Goal: Task Accomplishment & Management: Use online tool/utility

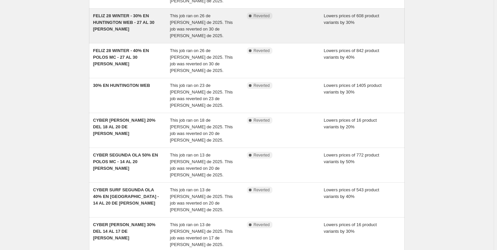
scroll to position [157, 0]
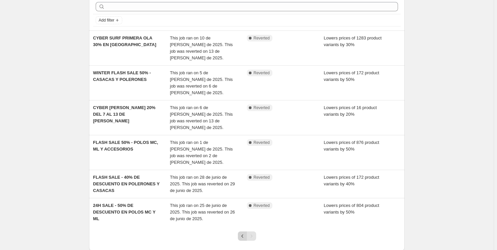
scroll to position [0, 0]
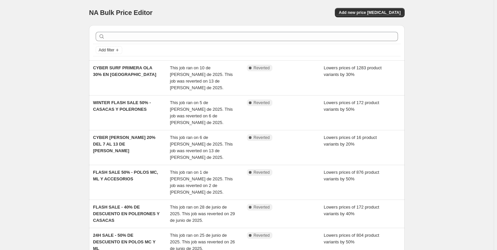
drag, startPoint x: 121, startPoint y: 69, endPoint x: 83, endPoint y: 80, distance: 38.7
click at [69, 80] on div "NA Bulk Price Editor. This page is ready NA Bulk Price Editor Add new price [ME…" at bounding box center [246, 161] width 493 height 322
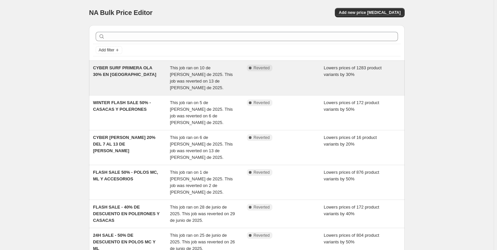
click at [106, 72] on span "CYBER SURF PRIMERA OLA 30% EN [GEOGRAPHIC_DATA]" at bounding box center [124, 71] width 63 height 12
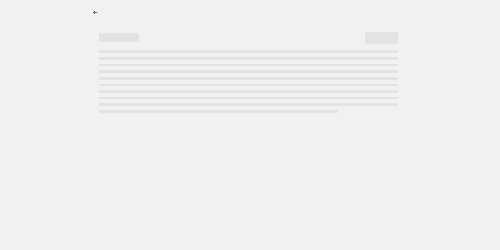
select select "percentage"
select select "collection"
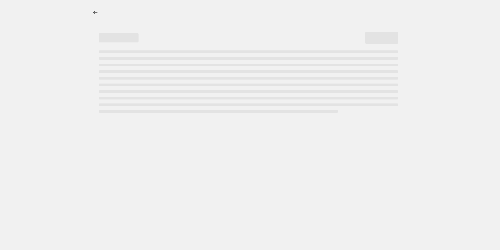
select select "collection"
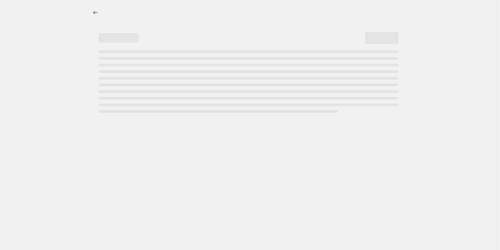
select select "collection"
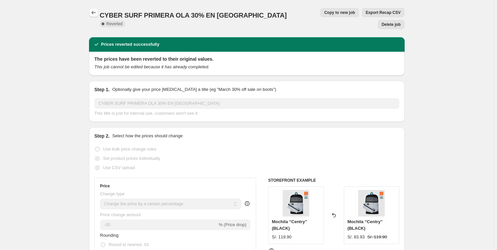
click at [95, 10] on icon "Price change jobs" at bounding box center [93, 12] width 7 height 7
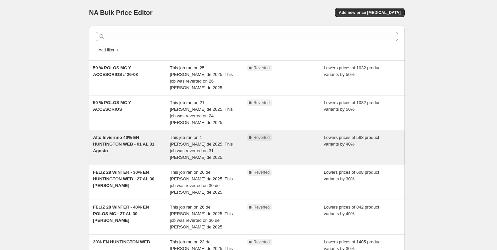
click at [120, 135] on span "Alto Inviernno 40% EN HUNTINGTON WEB - 01 AL 31 Agosto" at bounding box center [123, 144] width 61 height 18
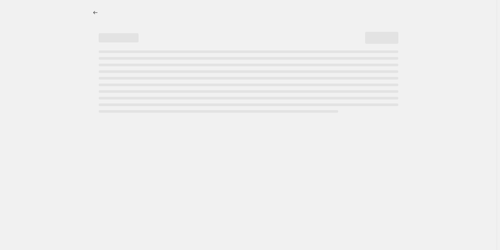
select select "percentage"
select select "collection"
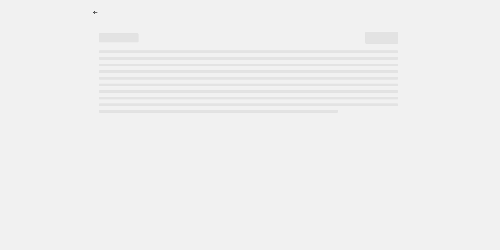
select select "collection"
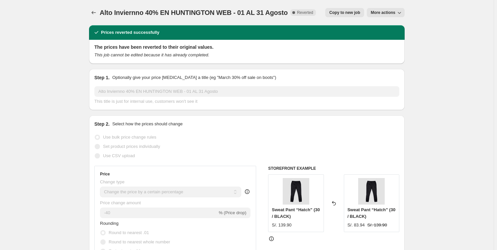
click at [347, 10] on span "Copy to new job" at bounding box center [344, 12] width 31 height 5
select select "percentage"
select select "collection"
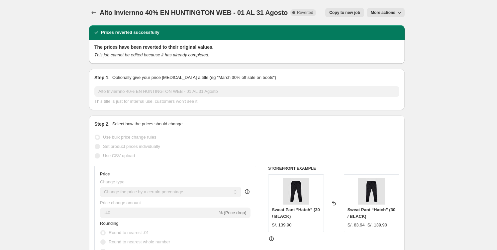
select select "collection"
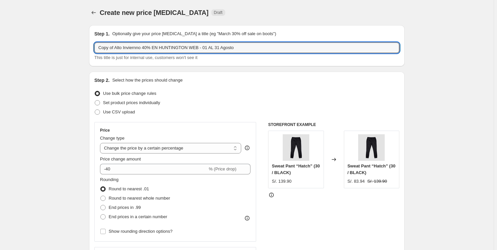
drag, startPoint x: 145, startPoint y: 47, endPoint x: 5, endPoint y: 41, distance: 141.0
drag, startPoint x: 116, startPoint y: 46, endPoint x: 217, endPoint y: 35, distance: 101.5
click at [203, 50] on input "50% EN HUNTINGTON WEB - 01 AL 31 Agosto" at bounding box center [246, 48] width 305 height 11
type input "50% EN ALTO INVIERNO 1 A 7 DE SEPTIEMBRE"
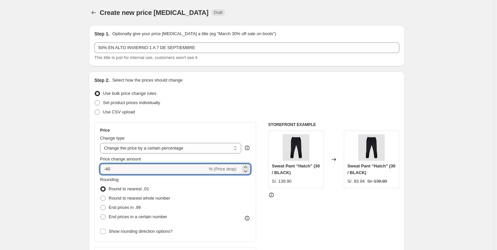
drag, startPoint x: 132, startPoint y: 166, endPoint x: 54, endPoint y: 158, distance: 78.4
type input "-50"
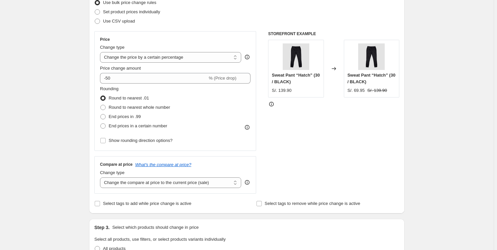
scroll to position [151, 0]
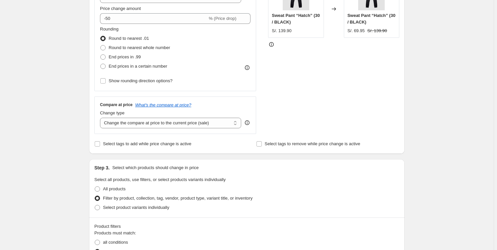
drag, startPoint x: 44, startPoint y: 155, endPoint x: 58, endPoint y: 196, distance: 43.1
click at [58, 196] on div "Create new price [MEDICAL_DATA]. This page is ready Create new price [MEDICAL_D…" at bounding box center [246, 247] width 493 height 797
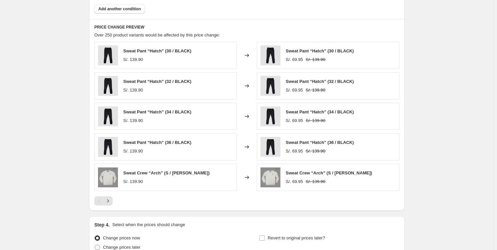
scroll to position [546, 0]
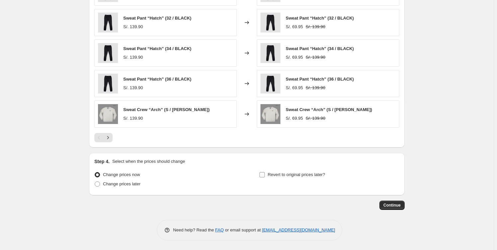
click at [268, 171] on label "Revert to original prices later?" at bounding box center [292, 174] width 66 height 9
click at [265, 172] on input "Revert to original prices later?" at bounding box center [261, 174] width 5 height 5
checkbox input "true"
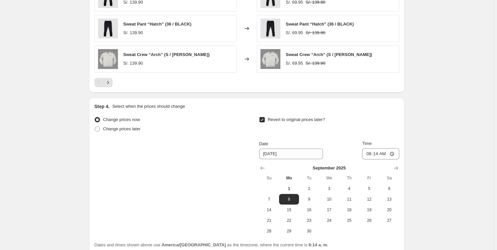
scroll to position [660, 0]
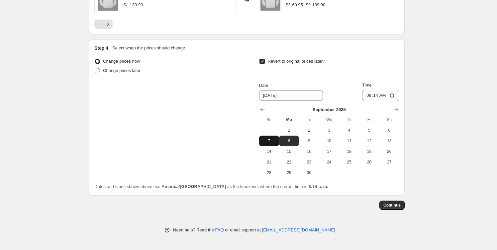
click at [274, 140] on span "7" at bounding box center [269, 140] width 15 height 5
type input "[DATE]"
click at [381, 92] on input "08:14" at bounding box center [380, 95] width 37 height 11
type input "23:59"
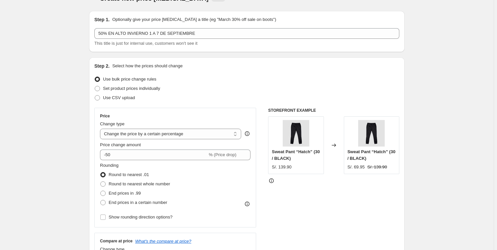
scroll to position [0, 0]
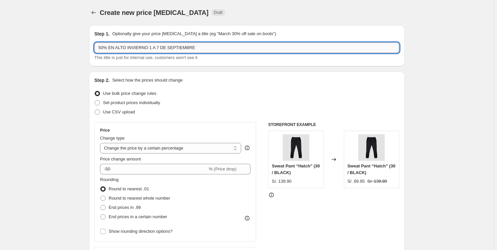
click at [148, 47] on input "50% EN ALTO INVIERNO 1 A 7 DE SEPTIEMBRE" at bounding box center [246, 48] width 305 height 11
click at [162, 48] on input "50% EN ALTO INVIERNO DEL 1 A 7 DE SEPTIEMBRE" at bounding box center [246, 48] width 305 height 11
type input "50% EN ALTO INVIERNO DEL 1 AL 7 DE SEPTIEMBRE"
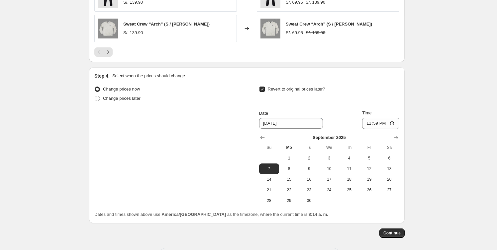
scroll to position [660, 0]
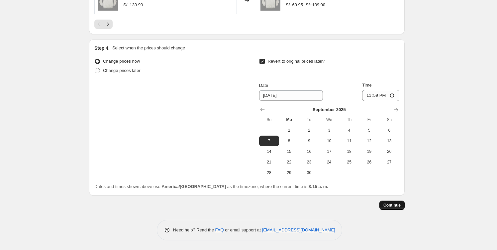
click at [394, 205] on span "Continue" at bounding box center [391, 205] width 17 height 5
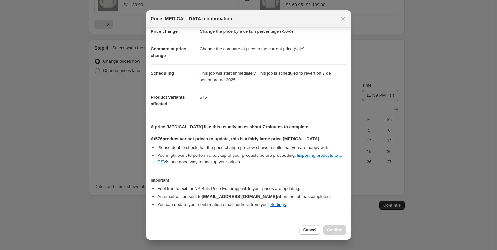
scroll to position [31, 0]
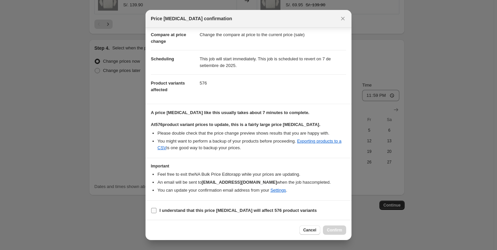
click at [158, 213] on label "I understand that this price [MEDICAL_DATA] will affect 576 product variants" at bounding box center [234, 210] width 166 height 9
click at [156, 213] on input "I understand that this price [MEDICAL_DATA] will affect 576 product variants" at bounding box center [153, 210] width 5 height 5
checkbox input "true"
click at [334, 232] on span "Confirm" at bounding box center [334, 230] width 15 height 5
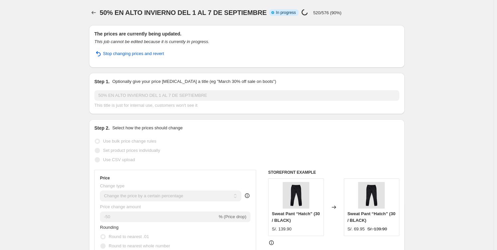
select select "percentage"
select select "collection"
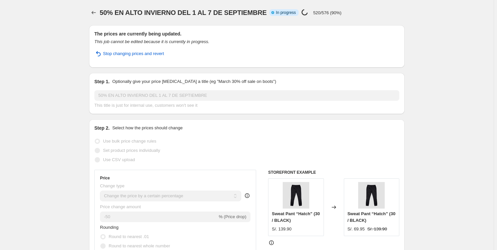
select select "collection"
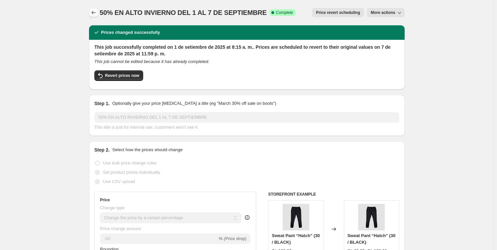
click at [94, 10] on icon "Price change jobs" at bounding box center [93, 12] width 7 height 7
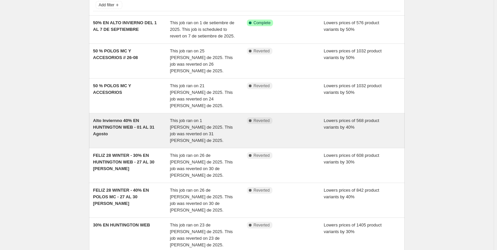
scroll to position [60, 0]
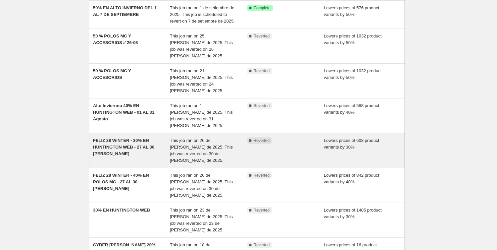
click at [150, 138] on span "FELIZ 28 WINTER - 30% EN HUNTINGTON WEB - 27 AL 30 [PERSON_NAME]" at bounding box center [123, 147] width 61 height 18
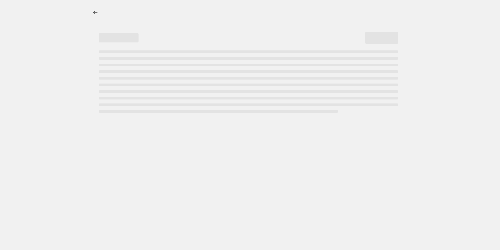
select select "percentage"
select select "collection"
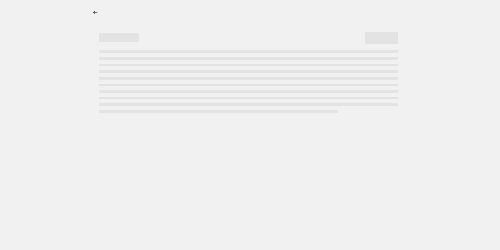
select select "collection"
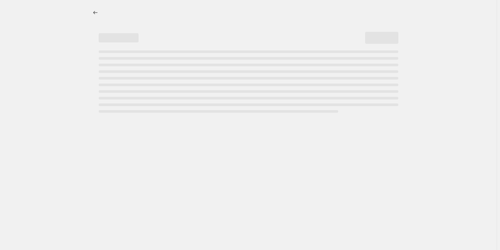
select select "collection"
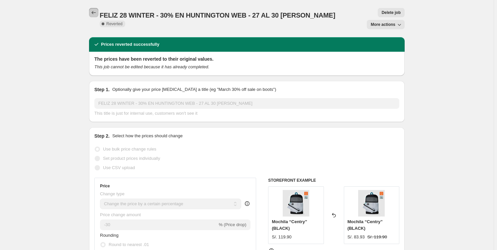
click at [97, 12] on icon "Price change jobs" at bounding box center [93, 12] width 7 height 7
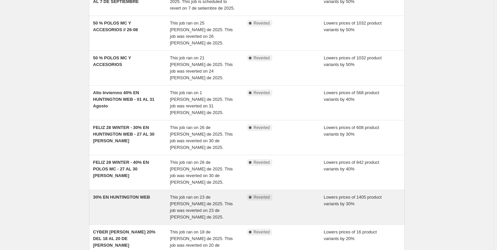
scroll to position [90, 0]
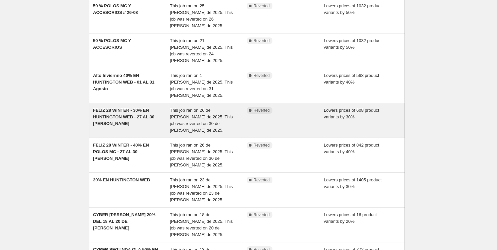
click at [136, 108] on span "FELIZ 28 WINTER - 30% EN HUNTINGTON WEB - 27 AL 30 [PERSON_NAME]" at bounding box center [123, 117] width 61 height 18
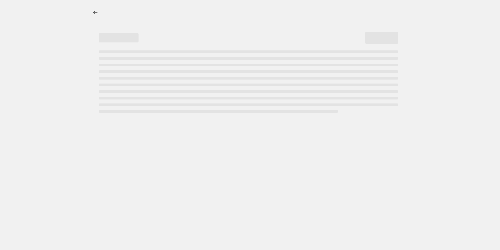
select select "percentage"
select select "collection"
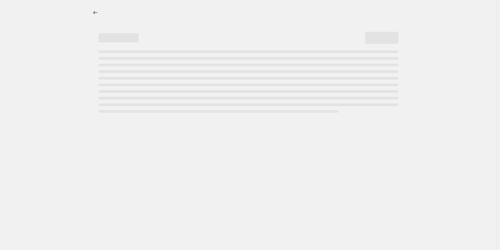
select select "collection"
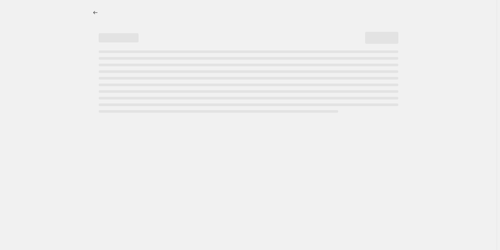
select select "collection"
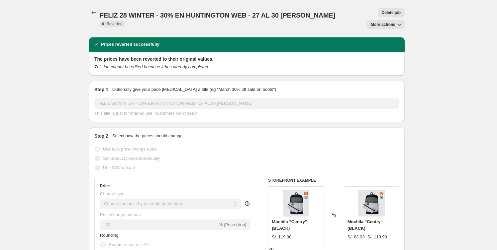
click at [382, 14] on span "Delete job" at bounding box center [391, 12] width 19 height 5
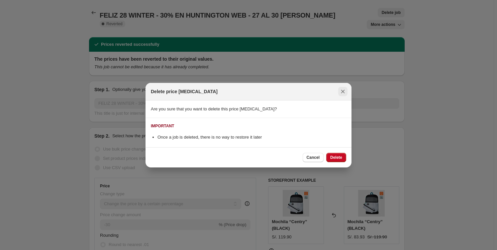
click at [341, 92] on icon "Close" at bounding box center [342, 91] width 7 height 7
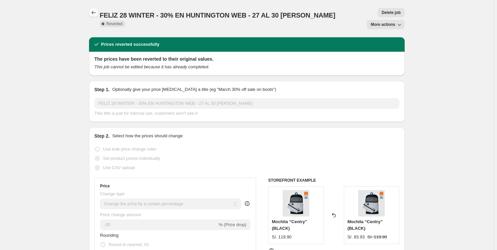
click at [97, 12] on icon "Price change jobs" at bounding box center [93, 12] width 7 height 7
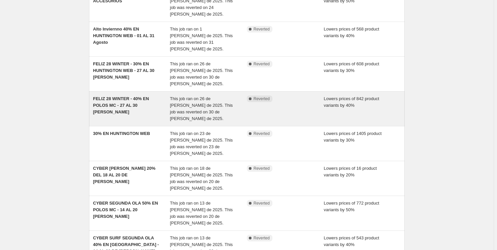
scroll to position [151, 0]
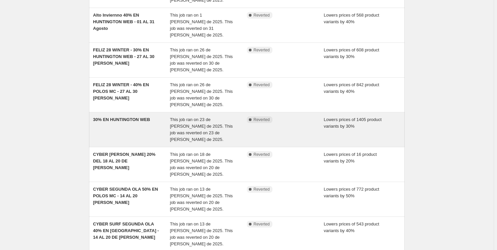
click at [136, 117] on div "30% EN HUNTINGTON WEB" at bounding box center [131, 130] width 77 height 27
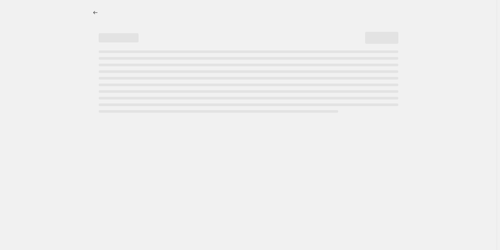
select select "percentage"
select select "collection"
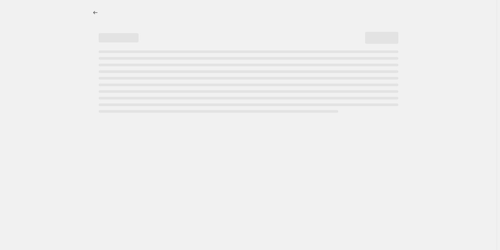
select select "collection"
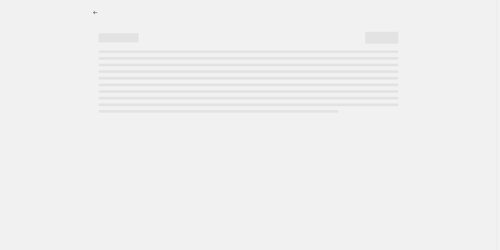
select select "collection"
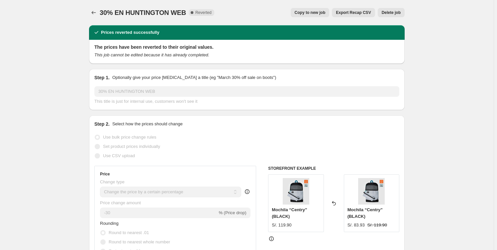
click at [314, 13] on span "Copy to new job" at bounding box center [310, 12] width 31 height 5
select select "percentage"
select select "collection"
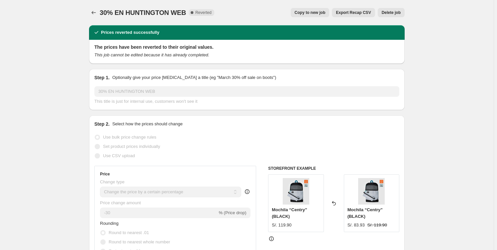
select select "collection"
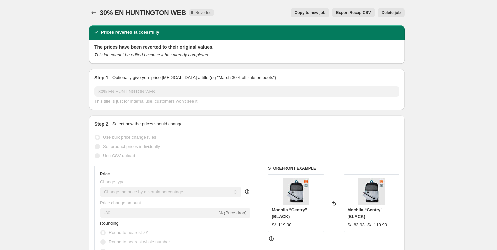
select select "collection"
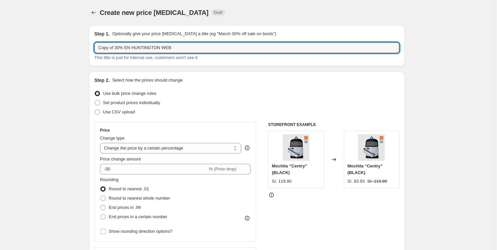
drag, startPoint x: 115, startPoint y: 48, endPoint x: 18, endPoint y: 45, distance: 96.7
click at [164, 45] on input "30% EN HUNTINGTON WEB" at bounding box center [246, 48] width 305 height 11
drag, startPoint x: 100, startPoint y: 46, endPoint x: 161, endPoint y: 56, distance: 61.9
click at [101, 46] on input "30% EN HUNTINGTON WEB" at bounding box center [246, 48] width 305 height 11
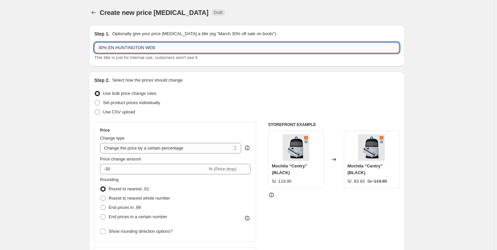
click at [170, 50] on input "30% EN HUNTINGTON WEB" at bounding box center [246, 48] width 305 height 11
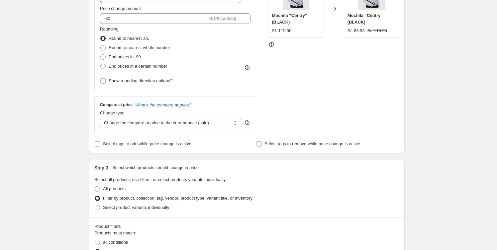
scroll to position [362, 0]
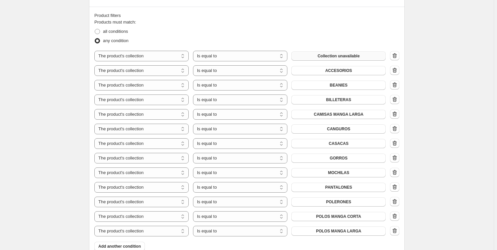
type input "30% EN HUNTINGTON WEB - 1 AL 9 DE SEPTIEMBRE"
click at [353, 55] on span "Collection unavailable" at bounding box center [338, 55] width 42 height 5
click at [395, 57] on icon "button" at bounding box center [394, 55] width 7 height 7
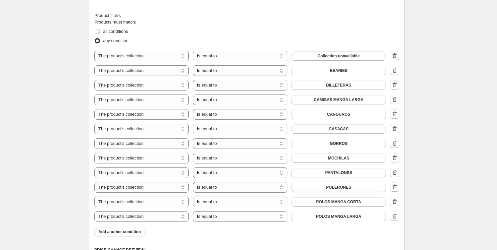
click at [395, 54] on icon "button" at bounding box center [395, 55] width 4 height 5
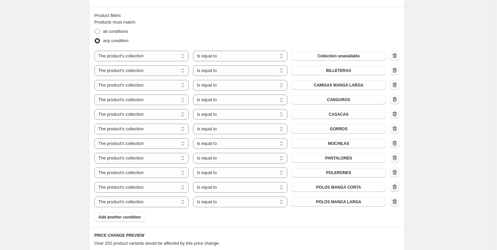
click at [394, 201] on icon "button" at bounding box center [394, 202] width 7 height 7
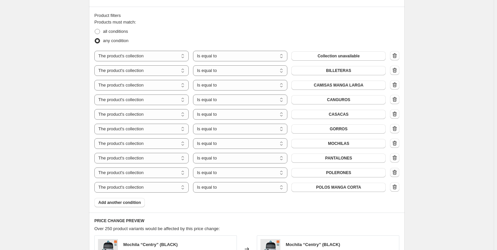
click at [394, 172] on icon "button" at bounding box center [394, 172] width 7 height 7
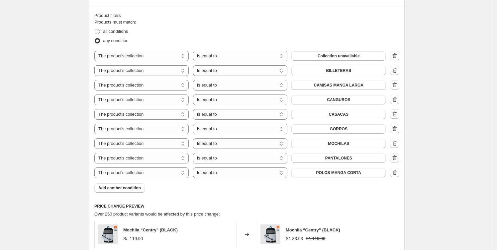
click at [396, 158] on icon "button" at bounding box center [395, 158] width 1 height 2
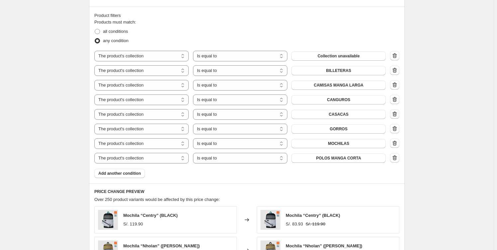
click at [396, 114] on icon "button" at bounding box center [395, 115] width 1 height 2
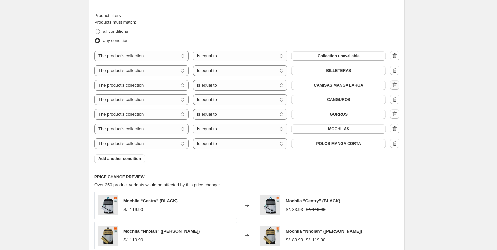
click at [396, 82] on icon "button" at bounding box center [394, 85] width 7 height 7
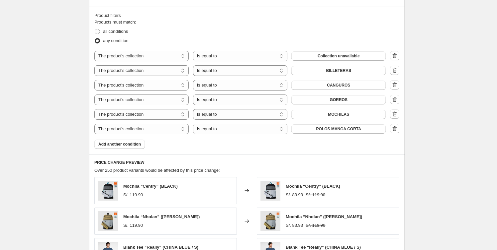
click at [359, 50] on div "Products must match: all conditions any condition The product The product's col…" at bounding box center [246, 84] width 305 height 130
click at [333, 52] on button "Collection unavailable" at bounding box center [338, 55] width 94 height 9
click at [342, 58] on button "Collection unavailable" at bounding box center [338, 55] width 94 height 9
click at [122, 144] on span "Add another condition" at bounding box center [119, 144] width 43 height 5
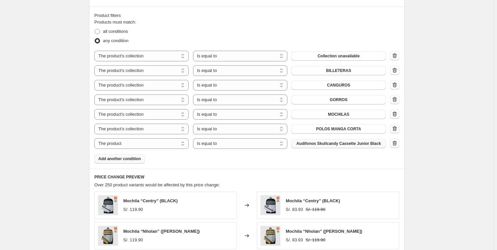
click at [363, 141] on span "Audífonos Skullcandy Cassette Junior Black" at bounding box center [338, 143] width 85 height 5
click at [163, 143] on select "The product The product's collection The product's tag The product's vendor The…" at bounding box center [141, 143] width 94 height 11
select select "collection"
click at [428, 142] on div "Create new price [MEDICAL_DATA]. This page is ready Create new price [MEDICAL_D…" at bounding box center [246, 51] width 493 height 826
click at [112, 158] on span "Add another condition" at bounding box center [119, 158] width 43 height 5
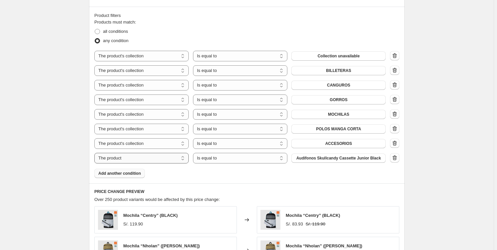
click at [169, 160] on select "The product The product's collection The product's tag The product's vendor The…" at bounding box center [141, 158] width 94 height 11
select select "collection"
click at [217, 158] on select "Is equal to Is not equal to" at bounding box center [240, 158] width 94 height 11
click at [333, 158] on span "ACCESORIOS" at bounding box center [338, 158] width 27 height 5
click at [114, 172] on span "Add another condition" at bounding box center [119, 173] width 43 height 5
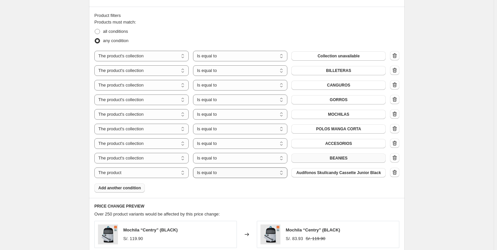
click at [275, 171] on select "Is equal to Is not equal to" at bounding box center [240, 173] width 94 height 11
click at [144, 172] on select "The product The product's collection The product's tag The product's vendor The…" at bounding box center [141, 173] width 94 height 11
select select "collection"
click at [319, 173] on button "ACCESORIOS" at bounding box center [338, 172] width 94 height 9
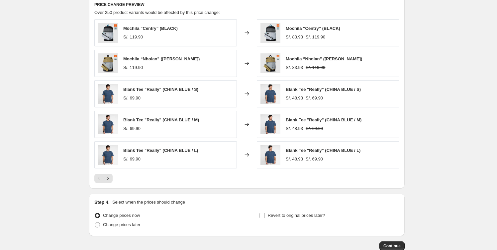
scroll to position [604, 0]
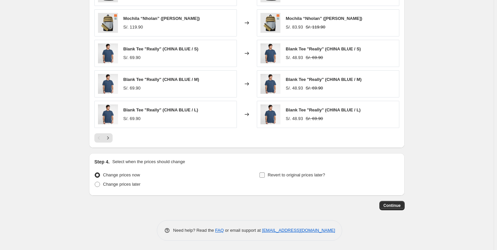
click at [272, 175] on span "Revert to original prices later?" at bounding box center [296, 175] width 57 height 5
click at [265, 175] on input "Revert to original prices later?" at bounding box center [261, 175] width 5 height 5
checkbox input "true"
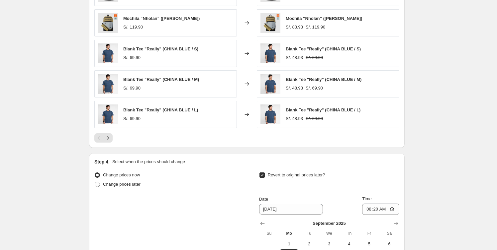
scroll to position [718, 0]
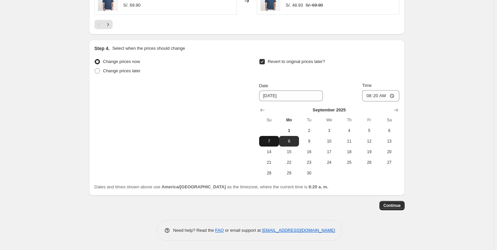
click at [271, 143] on span "7" at bounding box center [269, 141] width 15 height 5
type input "[DATE]"
click at [378, 96] on input "08:20" at bounding box center [380, 95] width 37 height 11
type input "23:59"
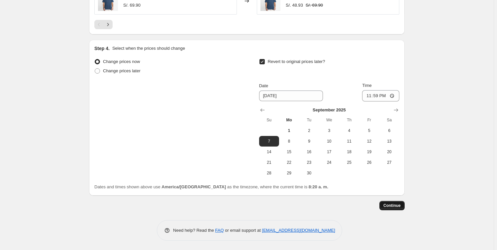
click at [395, 206] on span "Continue" at bounding box center [391, 205] width 17 height 5
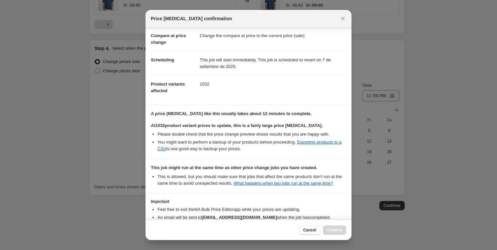
scroll to position [72, 0]
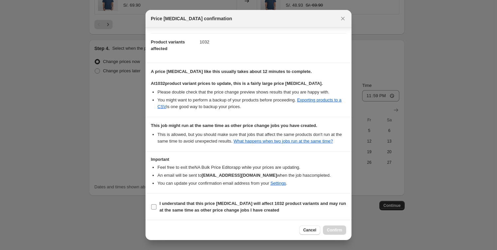
click at [162, 204] on b "I understand that this price [MEDICAL_DATA] will affect 1032 product variants a…" at bounding box center [252, 207] width 187 height 12
click at [156, 205] on input "I understand that this price [MEDICAL_DATA] will affect 1032 product variants a…" at bounding box center [153, 207] width 5 height 5
checkbox input "true"
click at [342, 18] on icon "Close" at bounding box center [342, 18] width 7 height 7
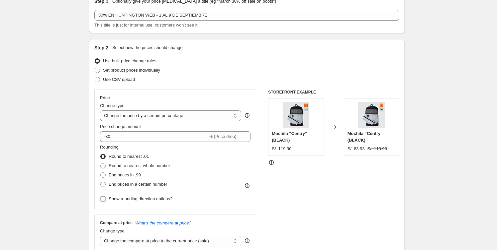
scroll to position [0, 0]
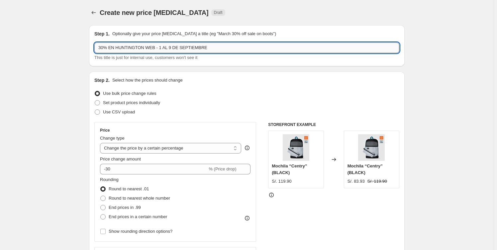
click at [168, 47] on input "30% EN HUNTINGTON WEB - 1 AL 9 DE SEPTIEMBRE" at bounding box center [246, 48] width 305 height 11
type input "30% EN HUNTINGTON WEB - 1 AL 7 DE SEPTIEMBRE"
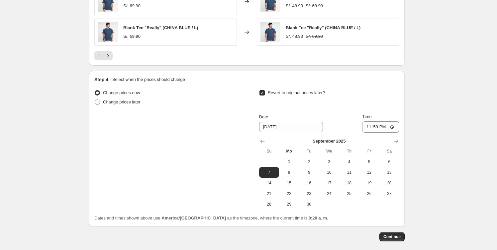
scroll to position [718, 0]
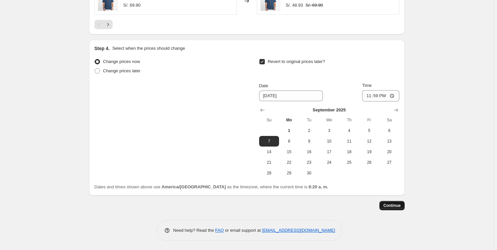
click at [393, 205] on span "Continue" at bounding box center [391, 205] width 17 height 5
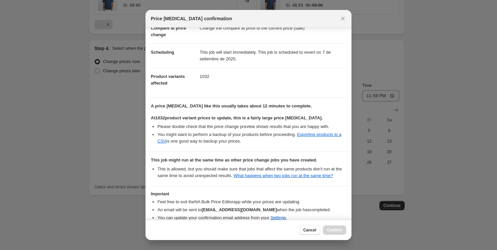
scroll to position [72, 0]
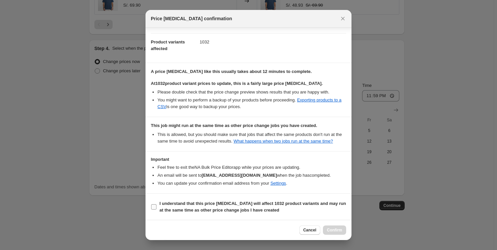
click at [157, 205] on label "I understand that this price [MEDICAL_DATA] will affect 1032 product variants a…" at bounding box center [248, 207] width 195 height 16
click at [156, 205] on input "I understand that this price [MEDICAL_DATA] will affect 1032 product variants a…" at bounding box center [153, 207] width 5 height 5
checkbox input "true"
click at [342, 230] on button "Confirm" at bounding box center [334, 230] width 23 height 9
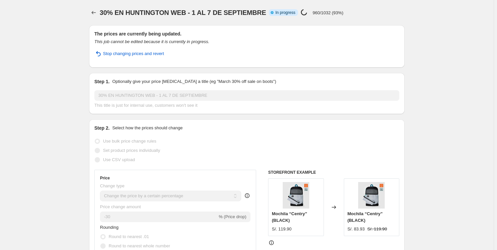
select select "percentage"
select select "collection"
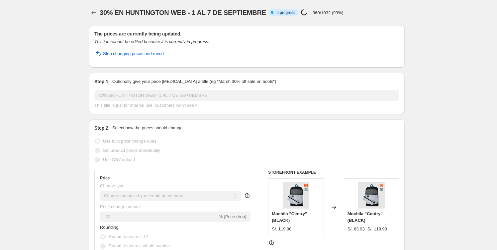
select select "collection"
